Goal: Register for event/course

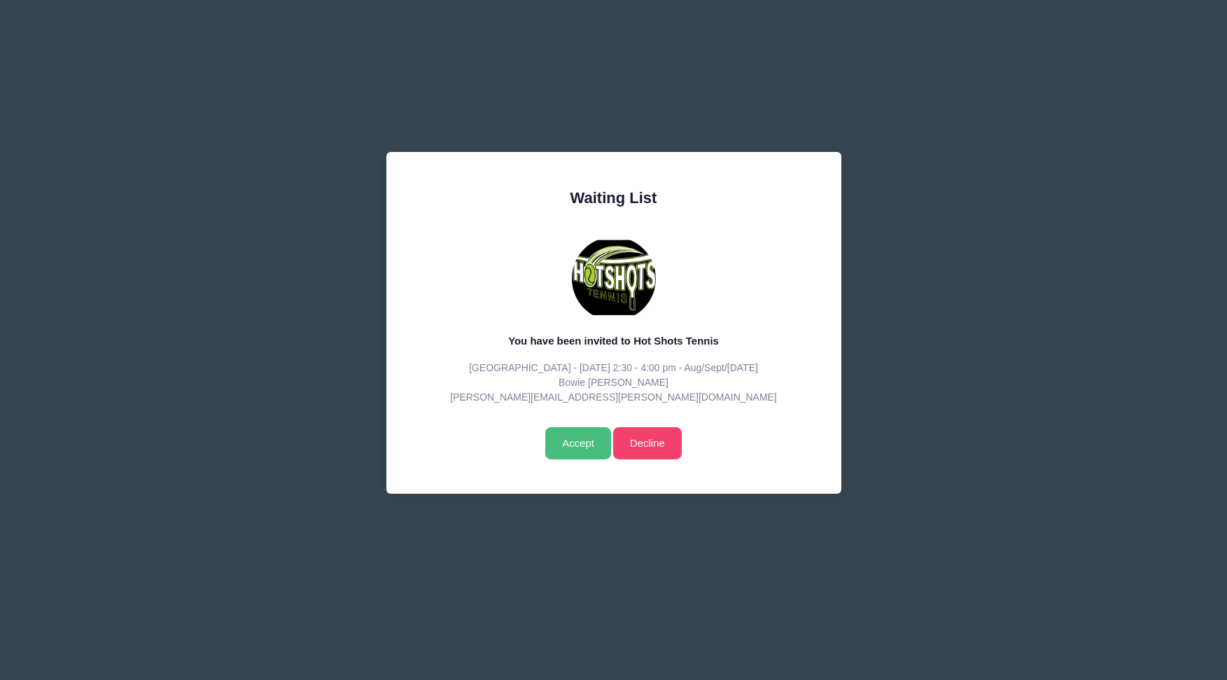
click at [573, 440] on input "Accept" at bounding box center [577, 443] width 65 height 32
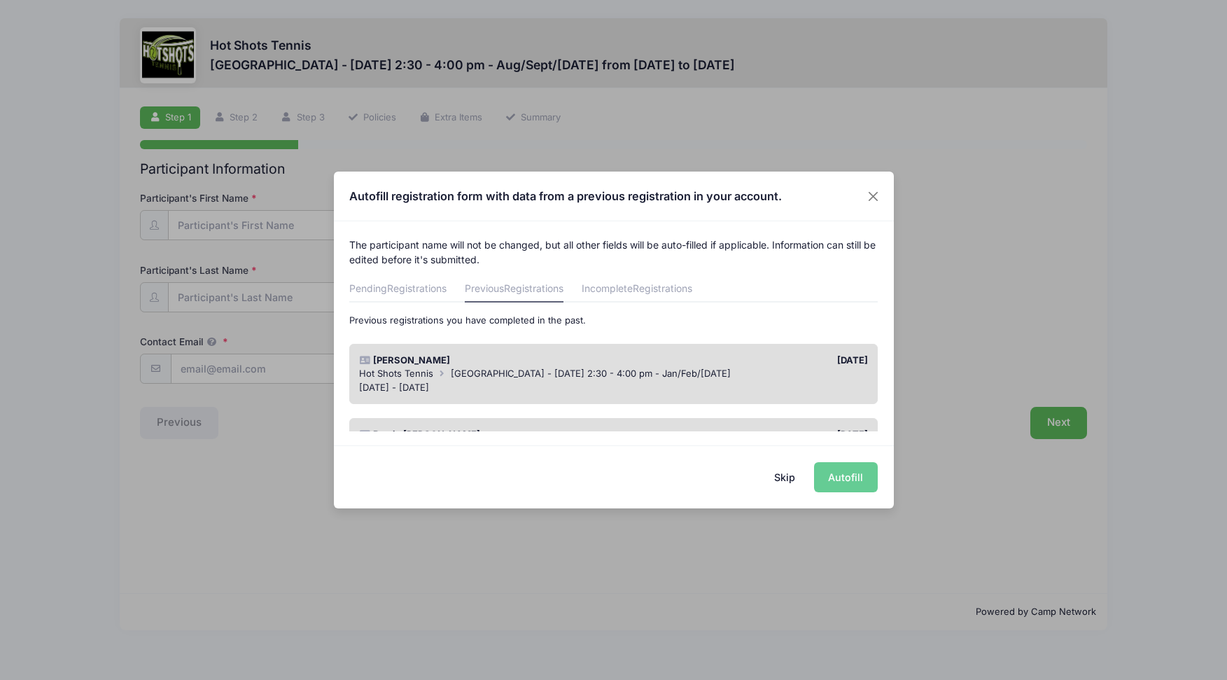
click at [545, 354] on div "[PERSON_NAME]" at bounding box center [483, 360] width 261 height 14
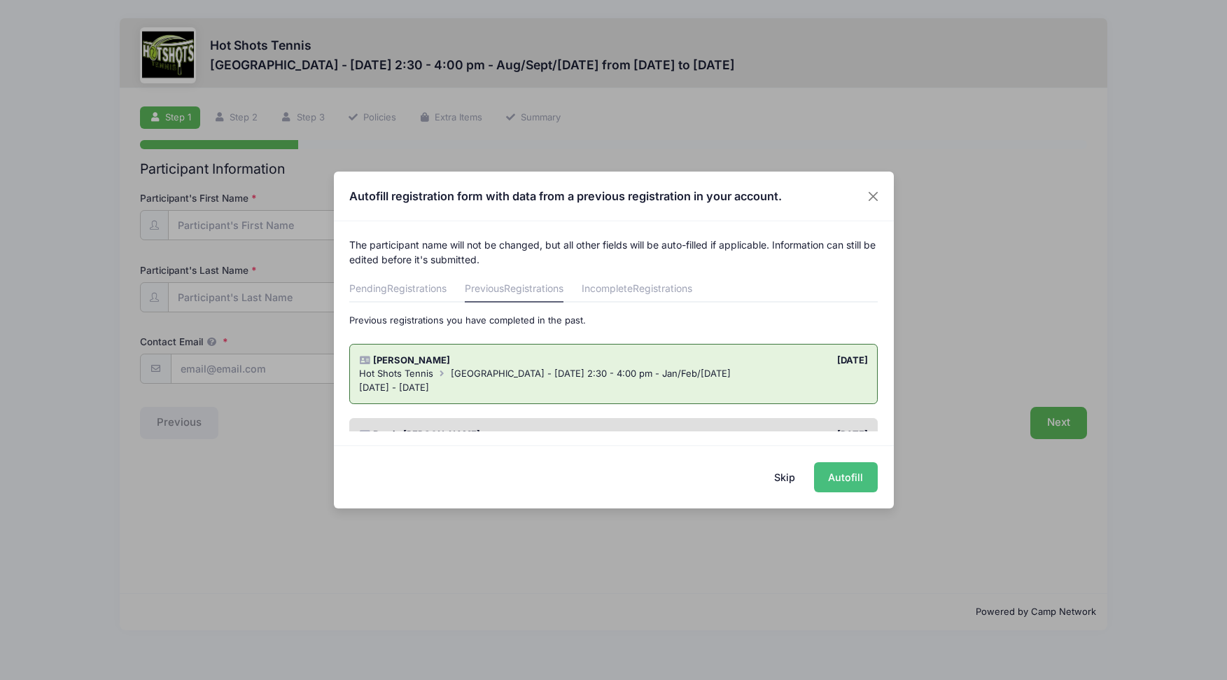
click at [843, 476] on button "Autofill" at bounding box center [846, 477] width 64 height 30
type input "[PERSON_NAME][EMAIL_ADDRESS][PERSON_NAME][DOMAIN_NAME]"
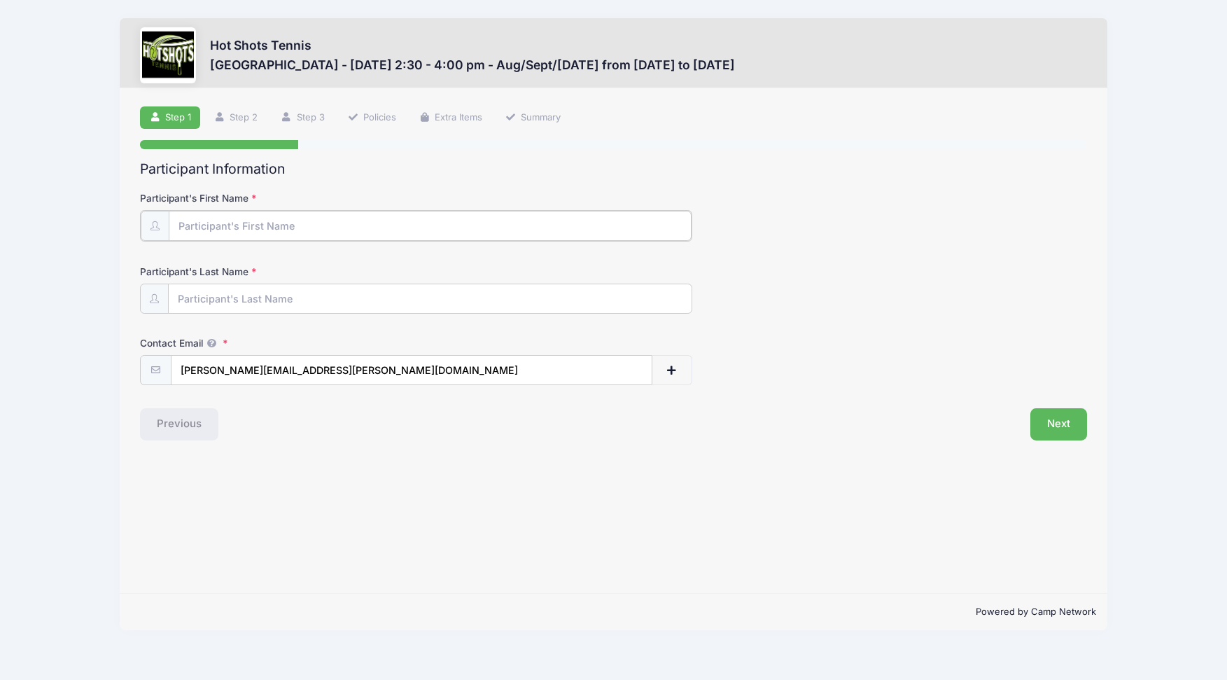
click at [291, 232] on input "Participant's First Name" at bounding box center [430, 226] width 523 height 30
click at [247, 229] on input "Participant's First Name" at bounding box center [430, 226] width 523 height 30
type input "[PERSON_NAME]"
click at [434, 453] on div "Step 1 /7 Step 1 Step 2 Step 3 Policies Extra Items Summary Participant Informa…" at bounding box center [614, 340] width 988 height 505
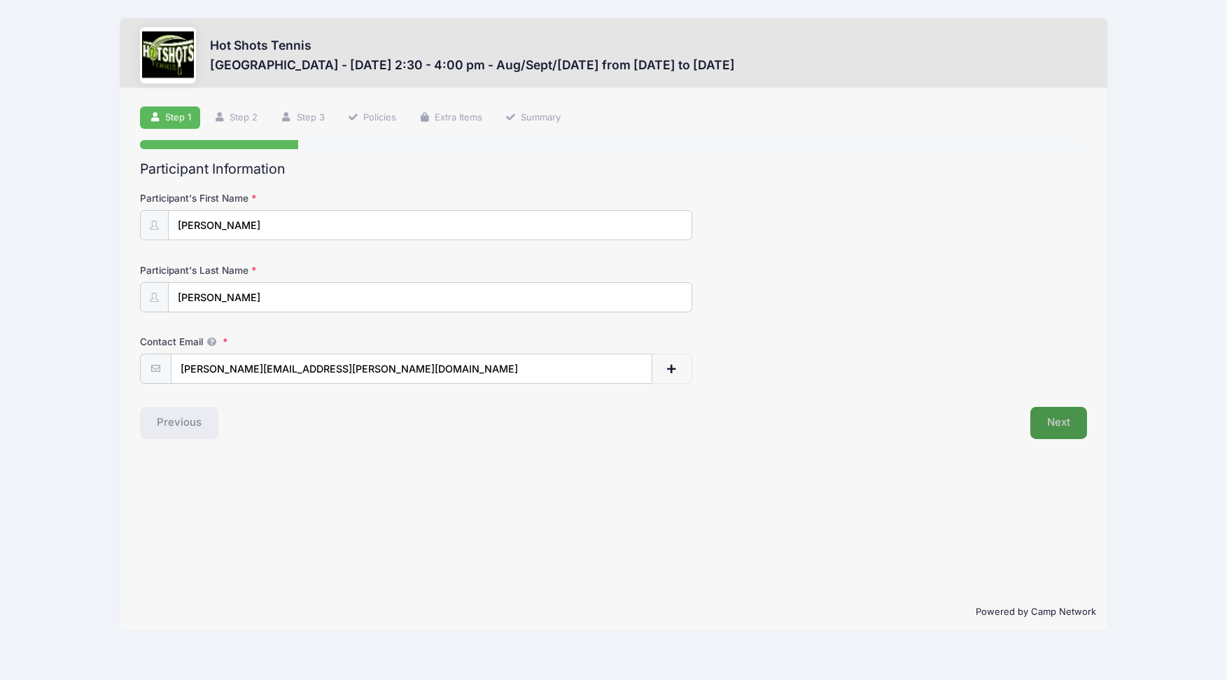
click at [1070, 426] on button "Next" at bounding box center [1058, 423] width 57 height 32
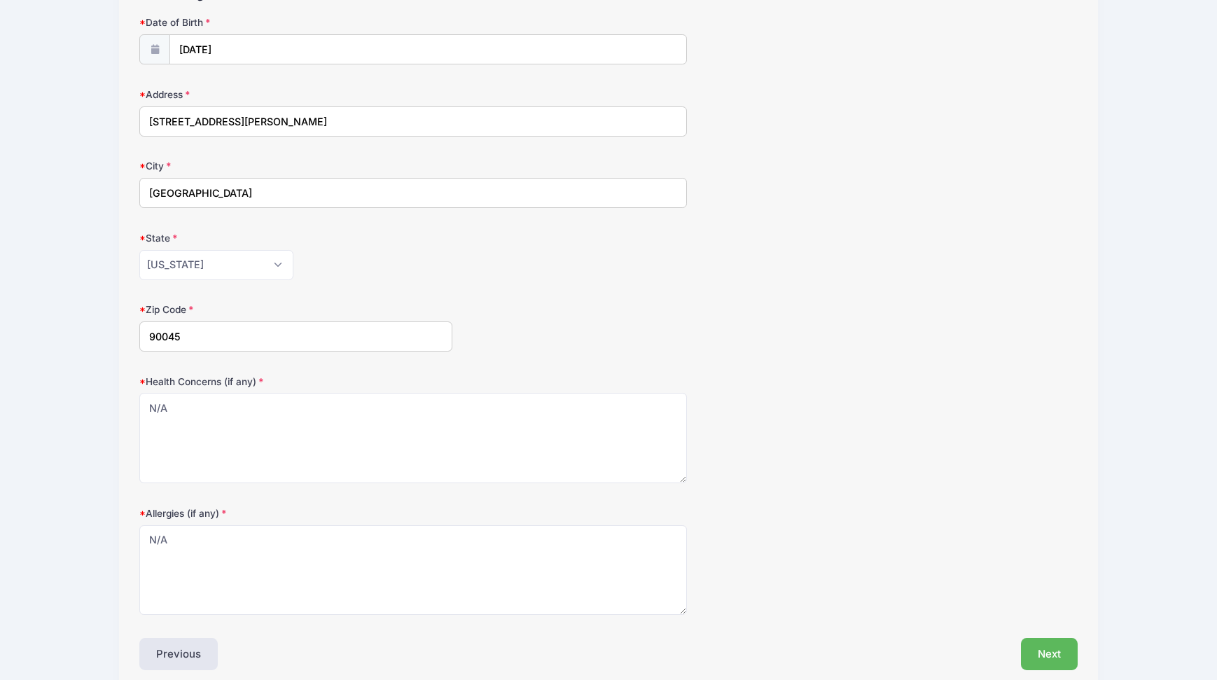
scroll to position [239, 0]
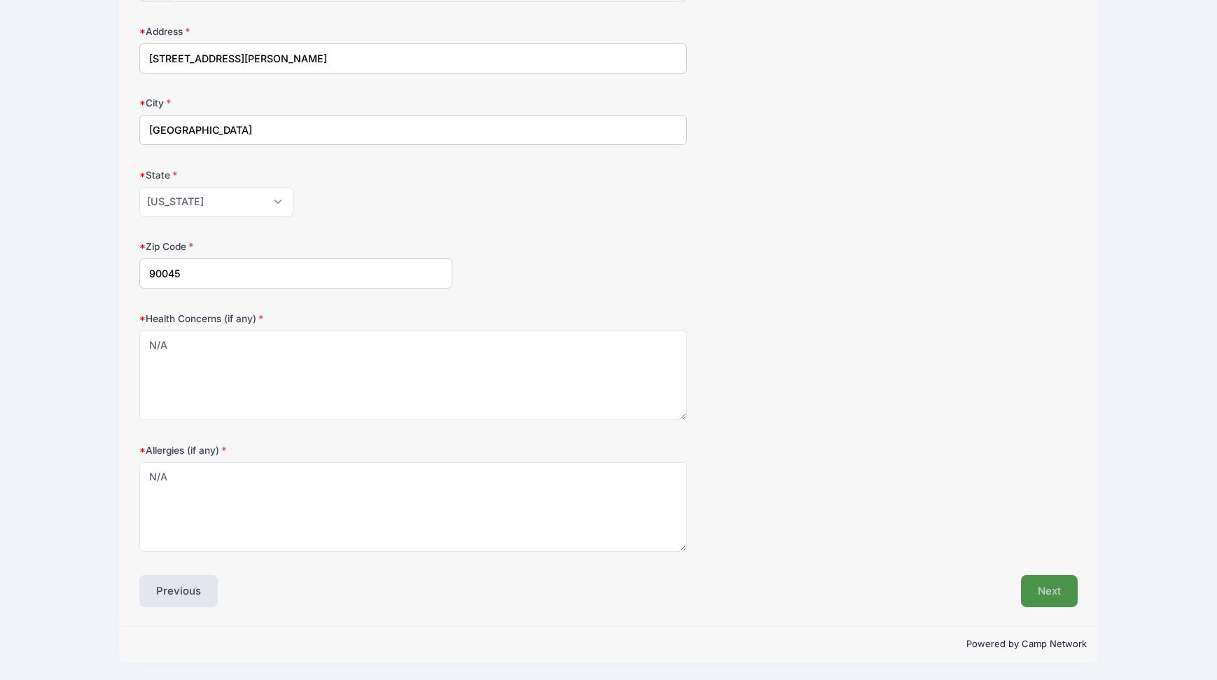
click at [1056, 598] on button "Next" at bounding box center [1049, 591] width 57 height 32
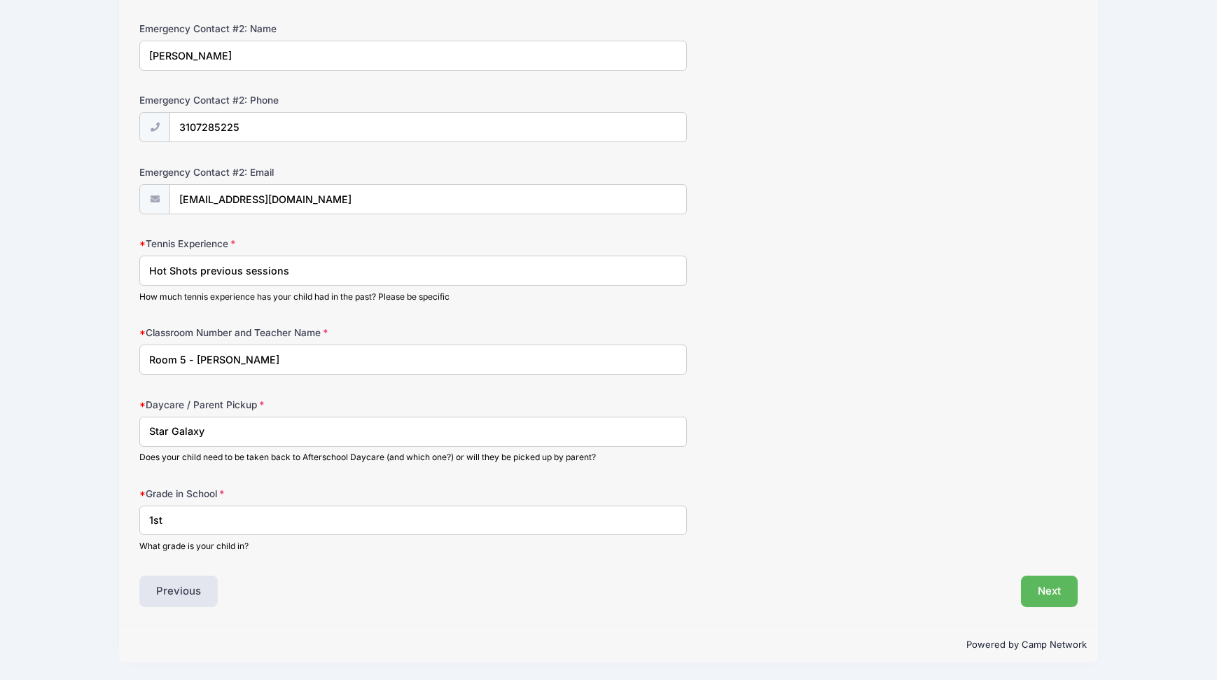
scroll to position [597, 0]
click at [184, 359] on input "Room 5 - [PERSON_NAME]" at bounding box center [412, 362] width 547 height 30
drag, startPoint x: 275, startPoint y: 364, endPoint x: 221, endPoint y: 363, distance: 53.9
click at [221, 363] on input "Room 16 - [PERSON_NAME]" at bounding box center [412, 362] width 547 height 30
type input "Room 16 - [PERSON_NAME]"
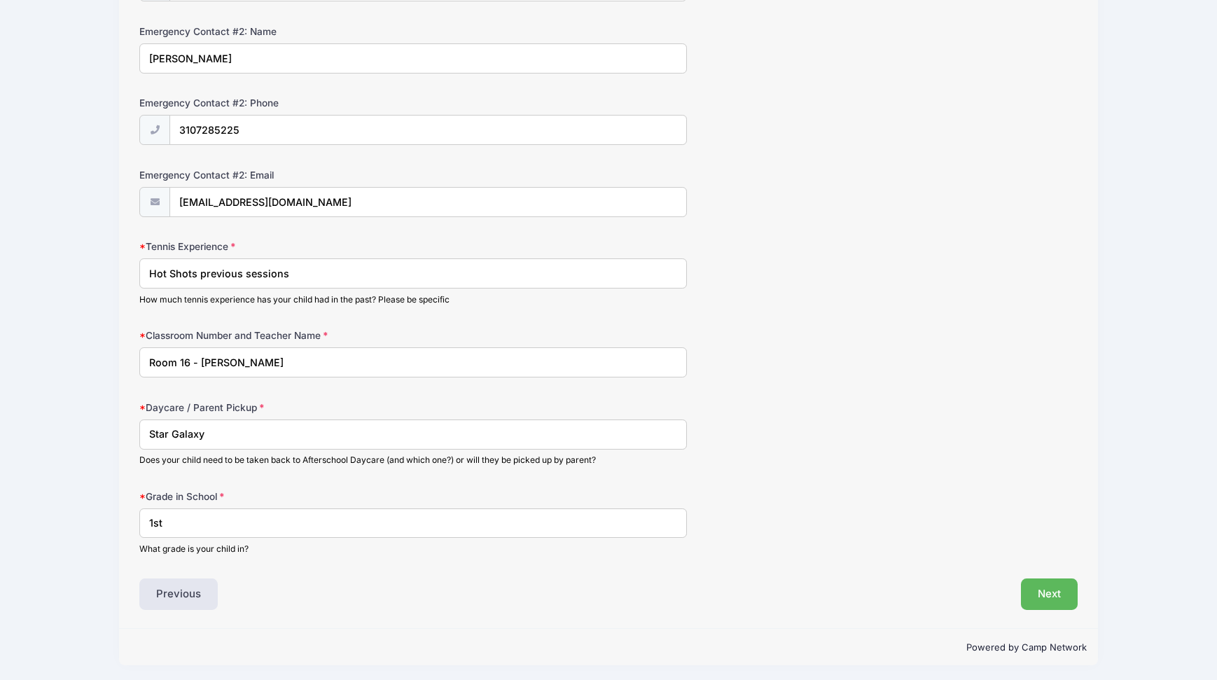
click at [199, 434] on input "Star Galaxy" at bounding box center [412, 434] width 547 height 30
type input "Star ELOP"
click at [834, 484] on form "Parent/Guardian: Name [PERSON_NAME] Parent/Guardian: Phone 5629008245 Parent/Gu…" at bounding box center [608, 74] width 938 height 961
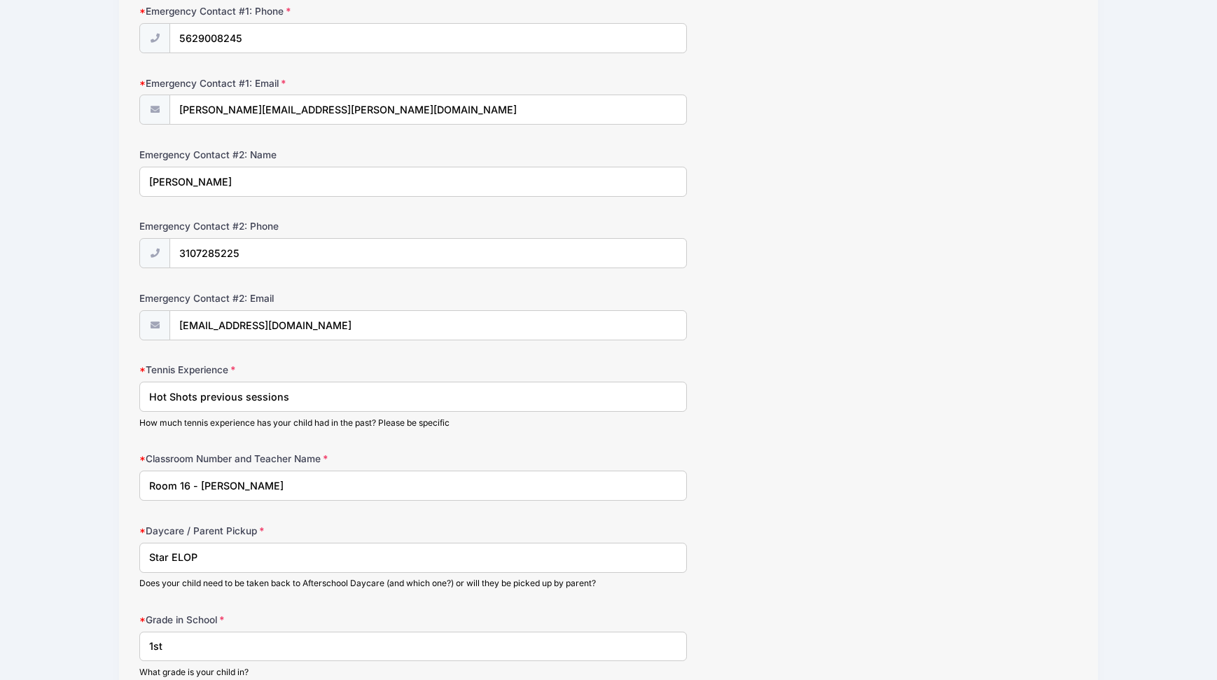
scroll to position [600, 0]
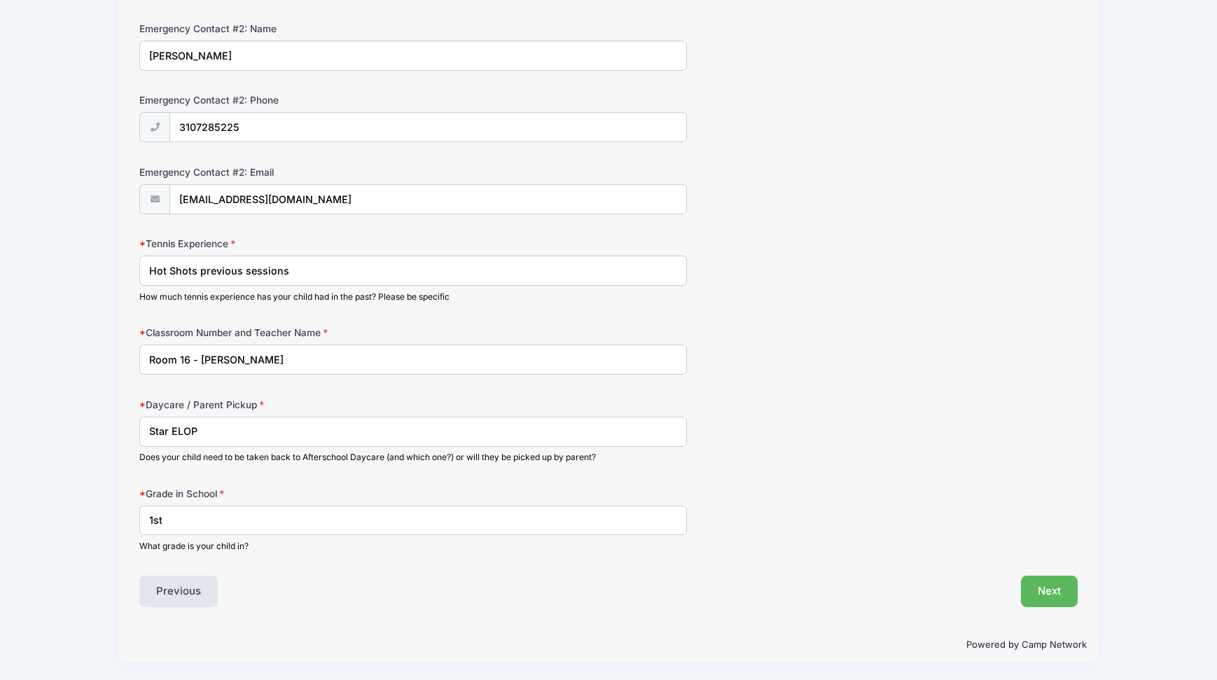
drag, startPoint x: 210, startPoint y: 519, endPoint x: 116, endPoint y: 517, distance: 93.8
click at [116, 517] on div "Hot Shots Tennis [GEOGRAPHIC_DATA] - [DATE] 2:30 - 4:00 pm - Aug/Sept/[DATE] fr…" at bounding box center [608, 40] width 1175 height 1280
type input "2nd"
click at [1043, 585] on button "Next" at bounding box center [1049, 591] width 57 height 32
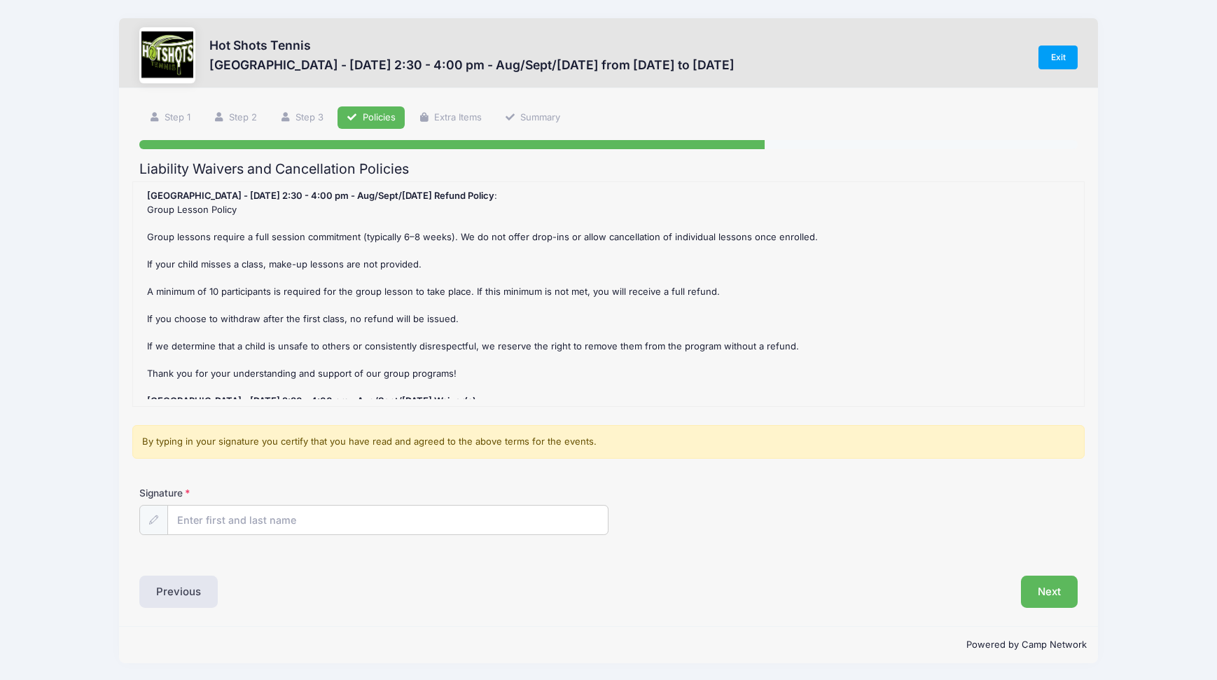
scroll to position [1, 0]
click at [211, 521] on input "Signature" at bounding box center [388, 520] width 440 height 30
type input "[PERSON_NAME]"
drag, startPoint x: 875, startPoint y: 551, endPoint x: 1033, endPoint y: 584, distance: 161.6
click at [874, 551] on div "Signature [PERSON_NAME]" at bounding box center [607, 520] width 951 height 71
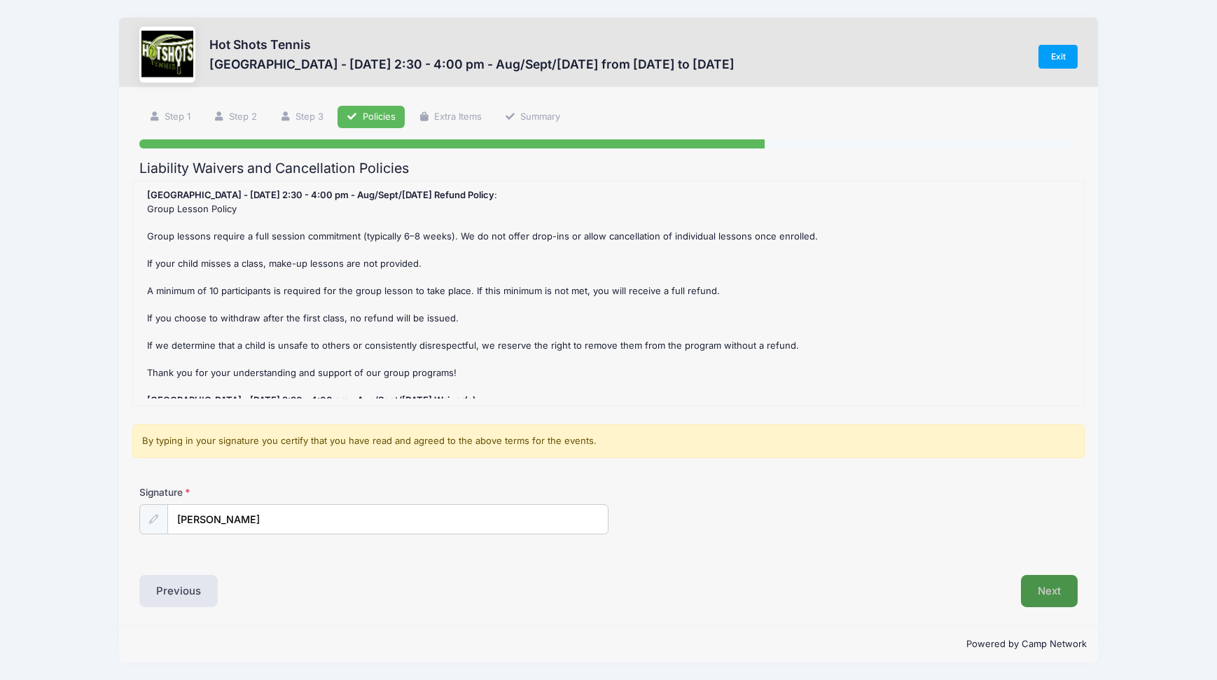
click at [1055, 584] on button "Next" at bounding box center [1049, 591] width 57 height 32
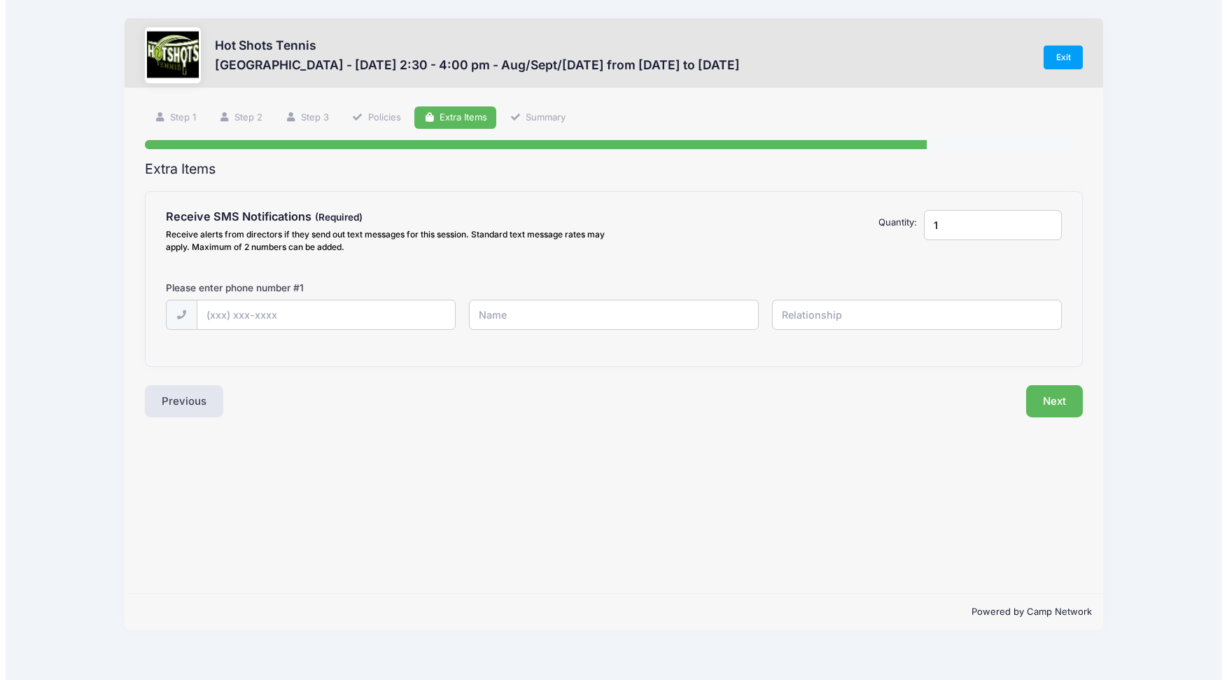
scroll to position [0, 0]
click at [0, 0] on input "text" at bounding box center [0, 0] width 0 height 0
type input "[PHONE_NUMBER]"
click at [0, 0] on input "text" at bounding box center [0, 0] width 0 height 0
type input "[PERSON_NAME]"
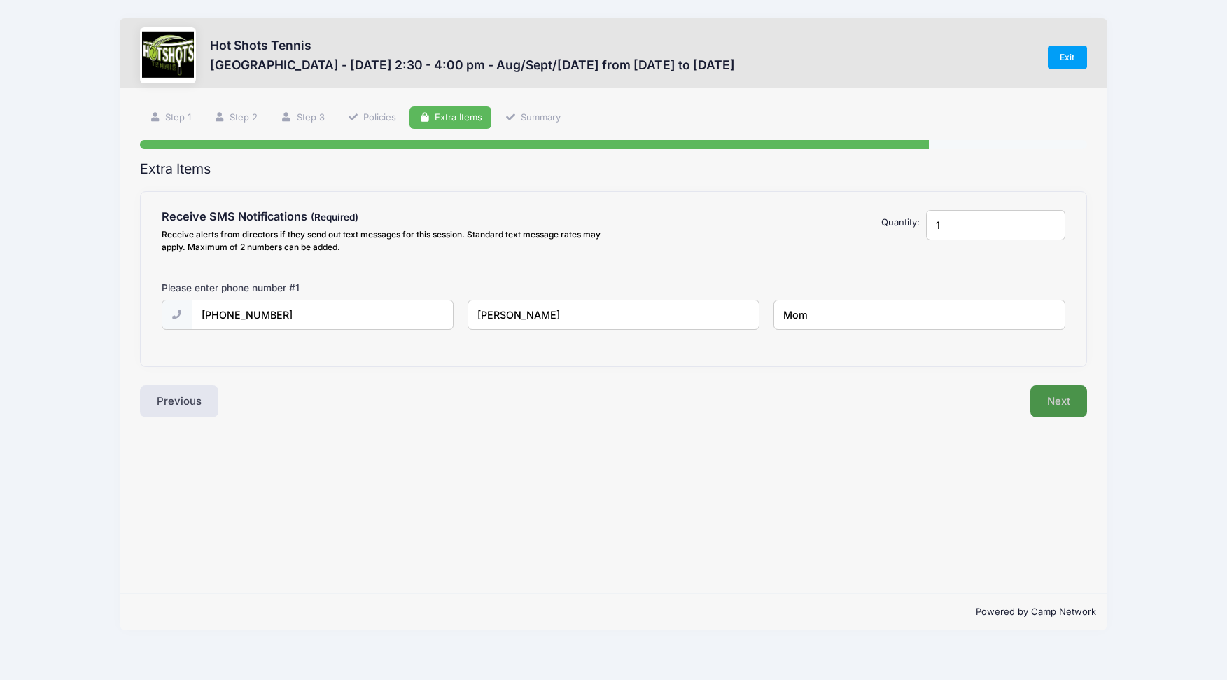
type input "Mom"
click at [1071, 392] on button "Next" at bounding box center [1058, 401] width 57 height 32
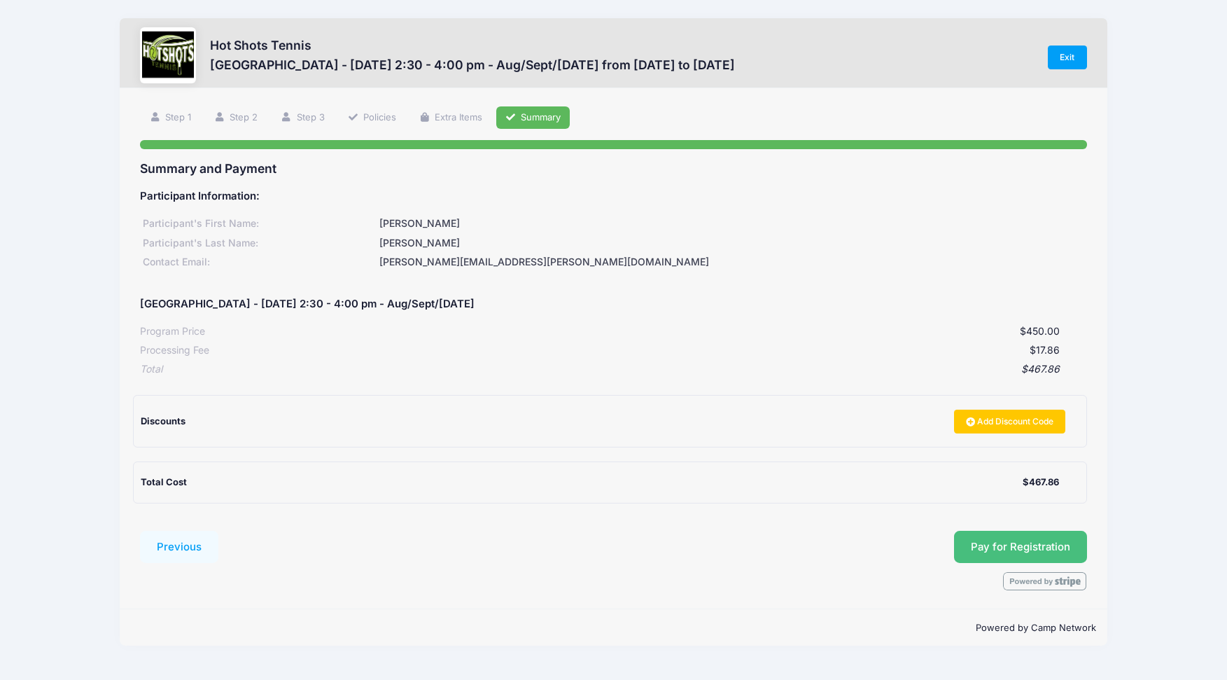
click at [986, 545] on span "Pay for Registration" at bounding box center [1020, 546] width 99 height 13
